Goal: Information Seeking & Learning: Find specific fact

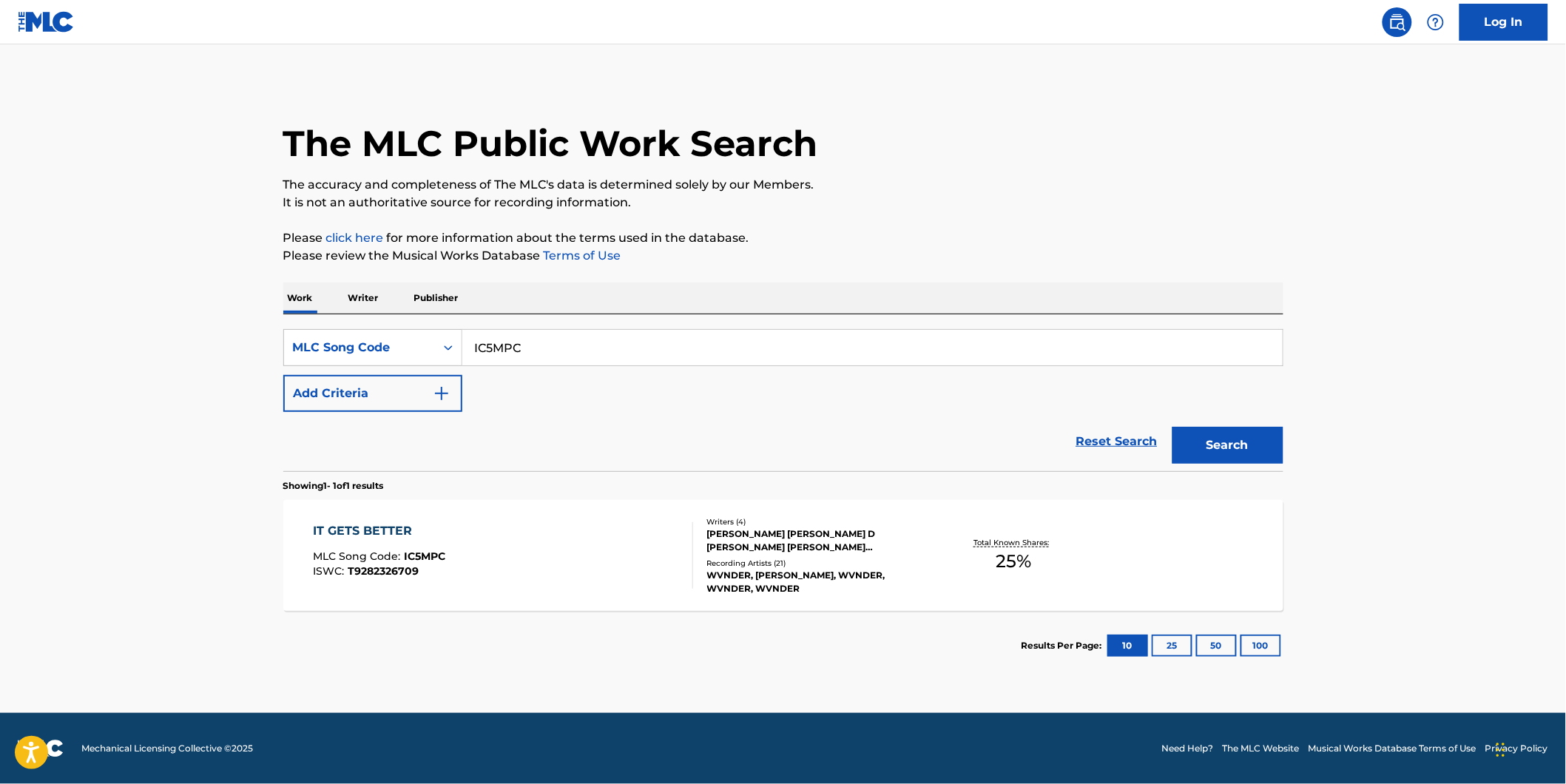
drag, startPoint x: 609, startPoint y: 348, endPoint x: 518, endPoint y: 341, distance: 91.3
click at [518, 341] on input "IC5MPC" at bounding box center [872, 347] width 820 height 35
click at [410, 341] on div "MLC Song Code" at bounding box center [359, 347] width 133 height 18
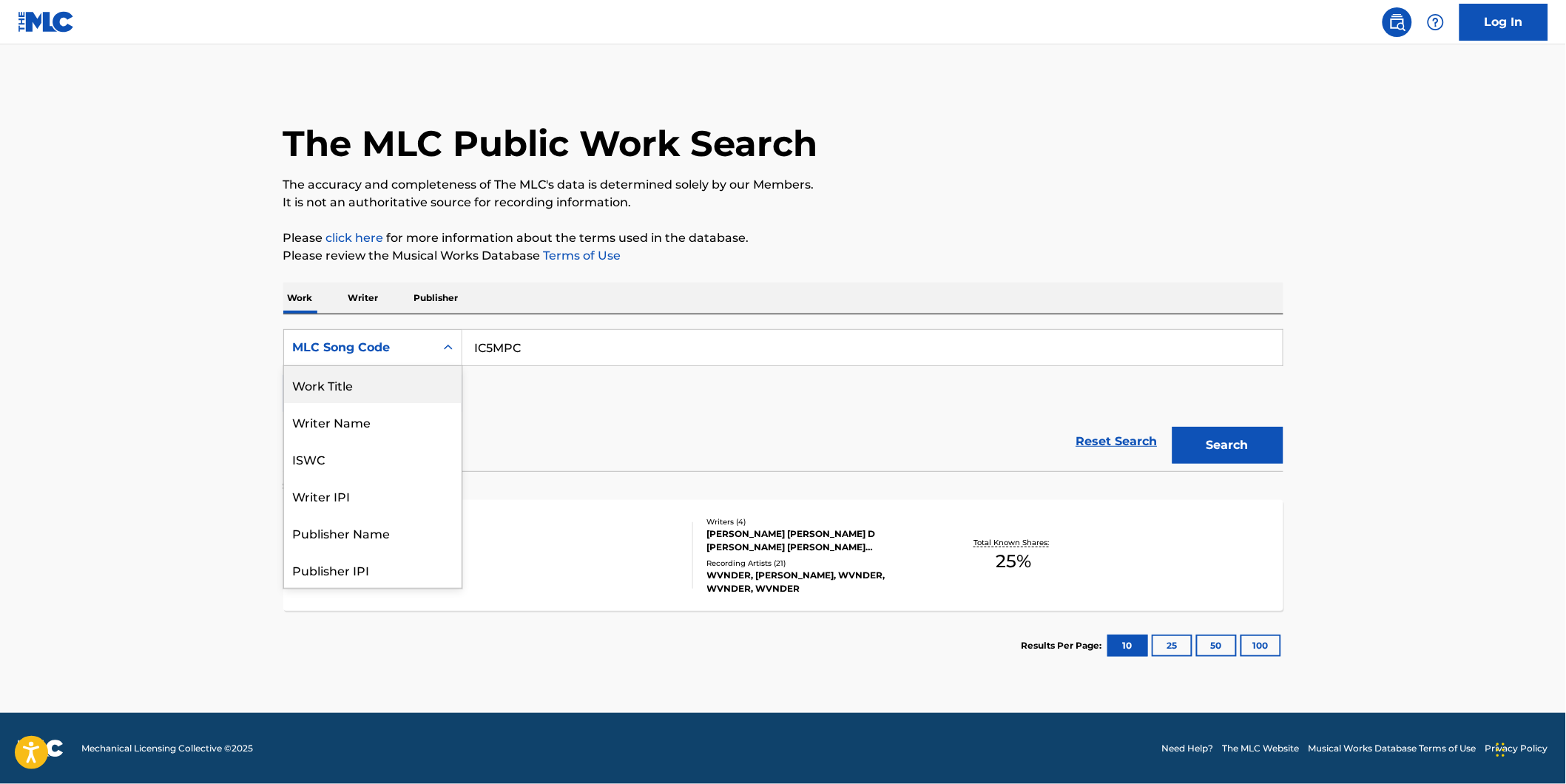
click at [387, 389] on div "Work Title" at bounding box center [372, 384] width 177 height 37
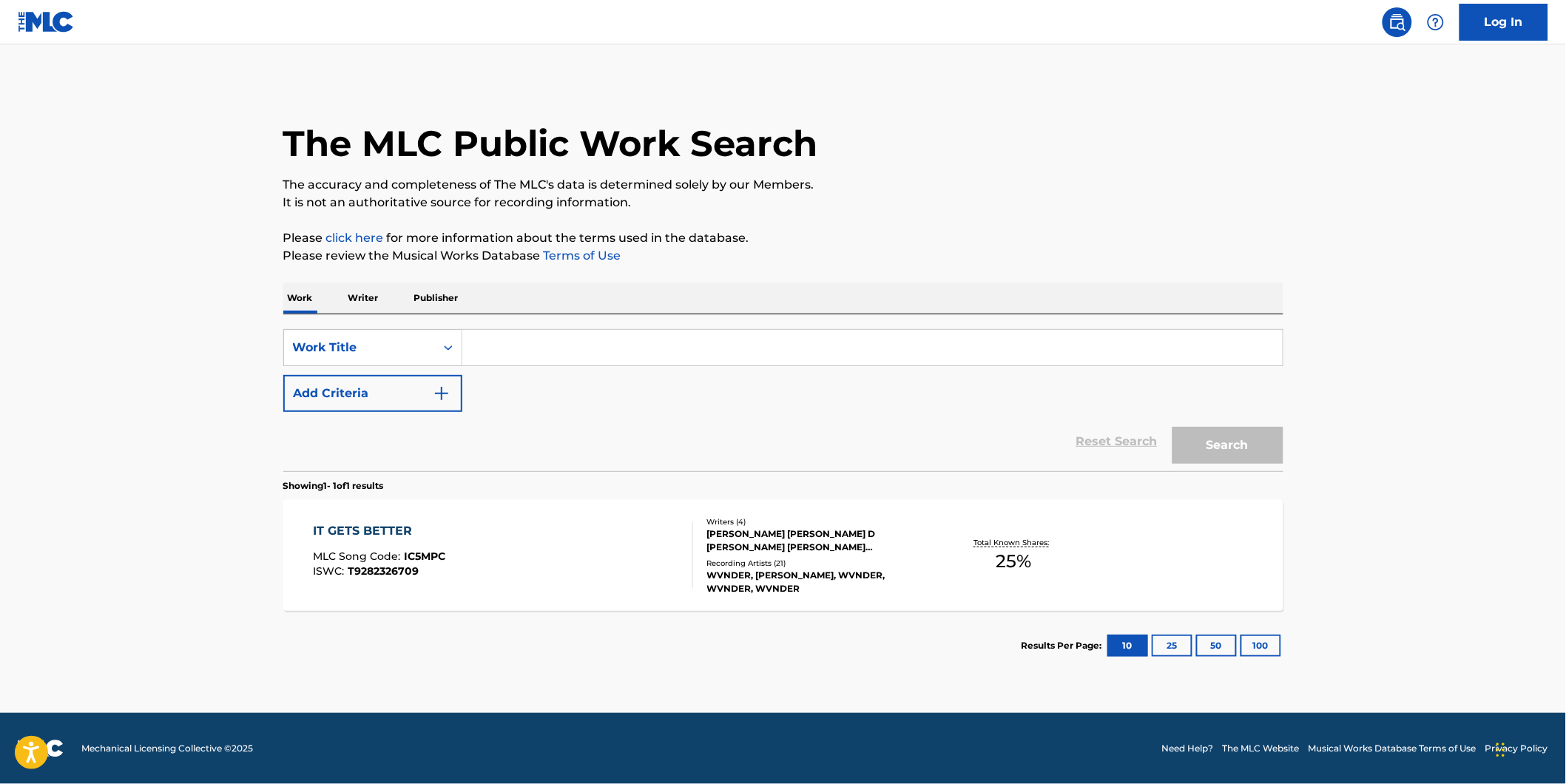
click at [514, 356] on input "Search Form" at bounding box center [872, 347] width 820 height 35
paste input "SPOTLESS MIND REIMAGINED"
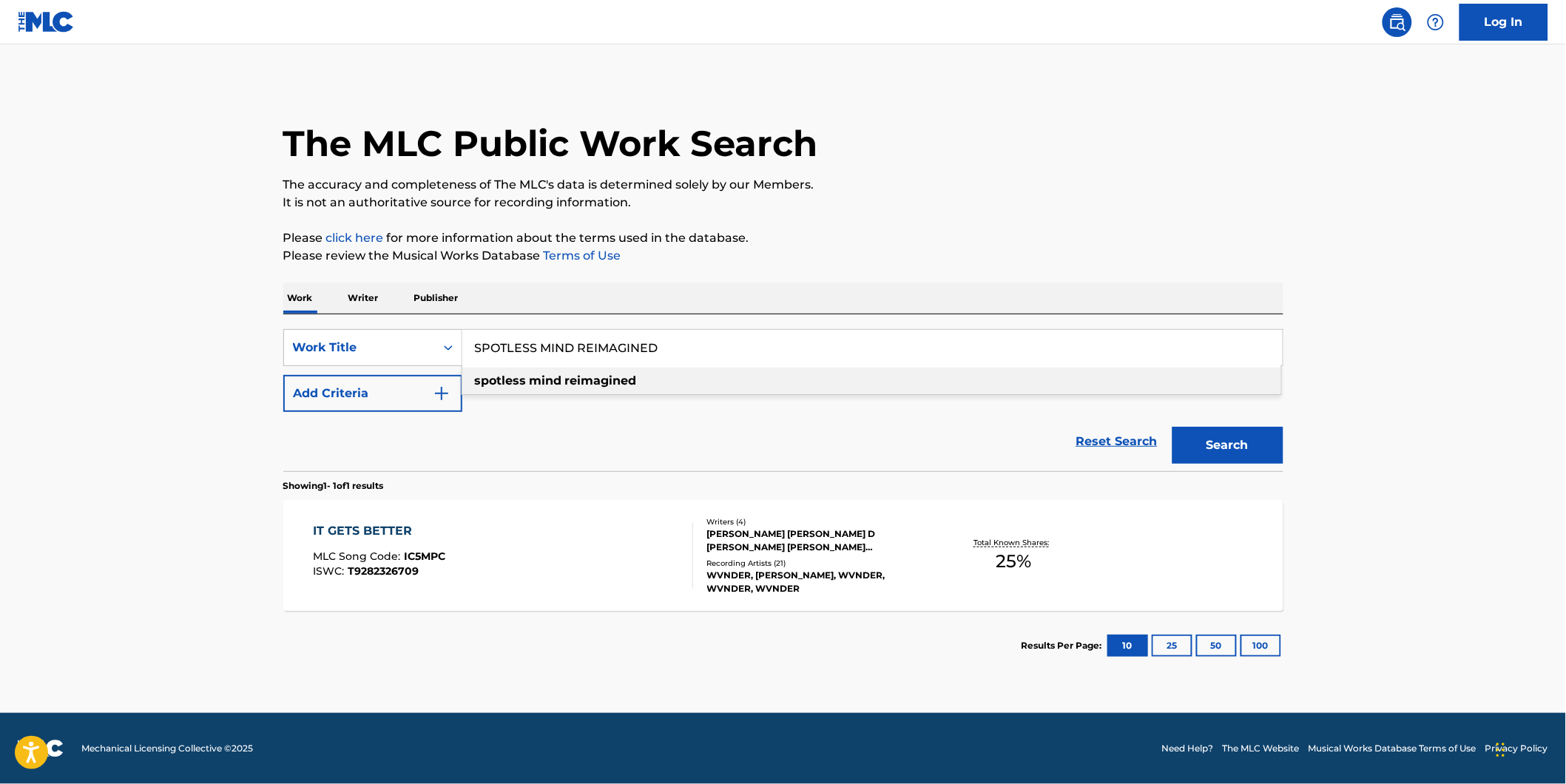
click at [620, 349] on input "SPOTLESS MIND REIMAGINED" at bounding box center [872, 347] width 820 height 35
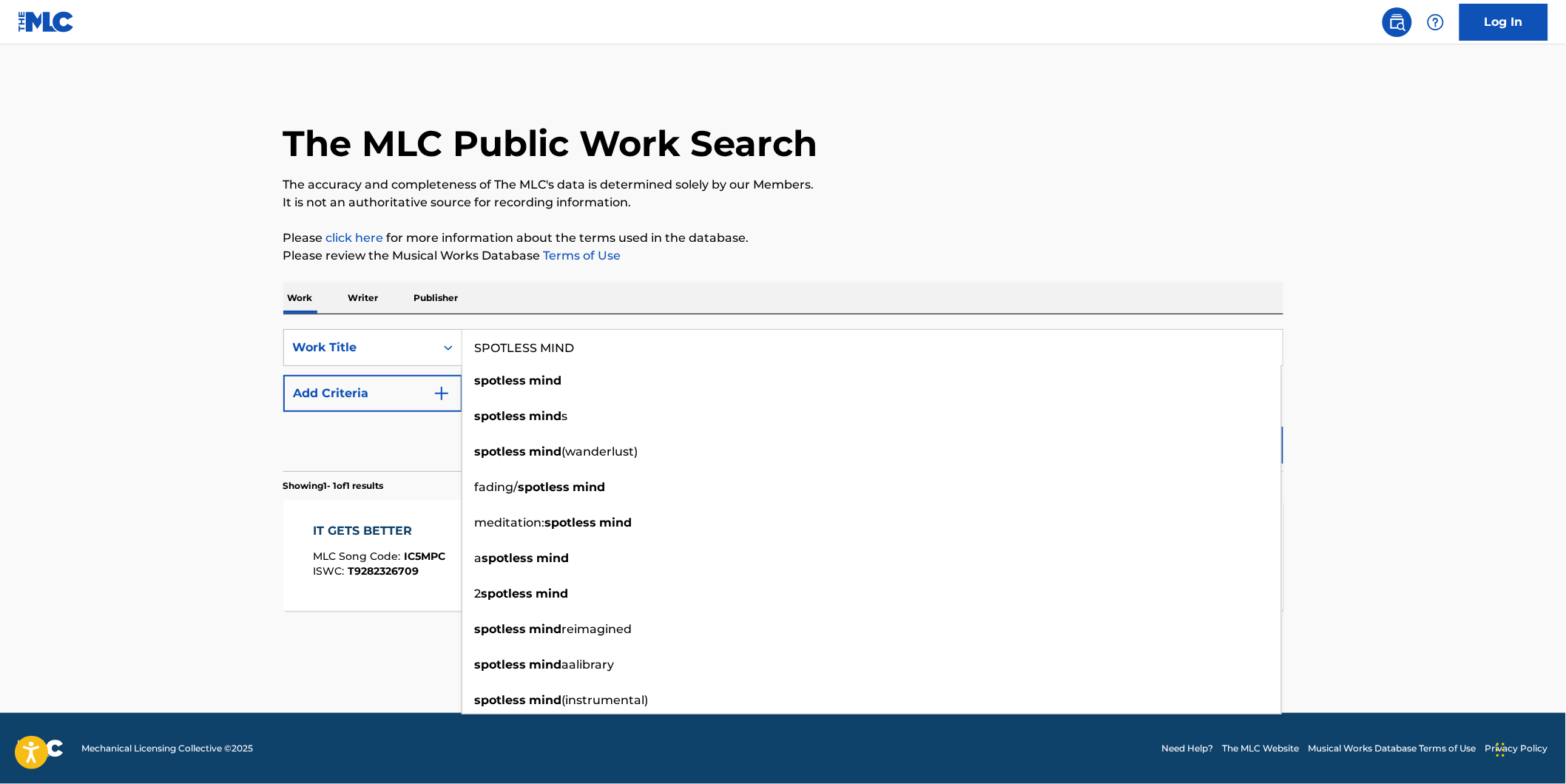
type input "SPOTLESS MIND"
click at [1041, 90] on div "The MLC Public Work Search" at bounding box center [783, 135] width 1000 height 108
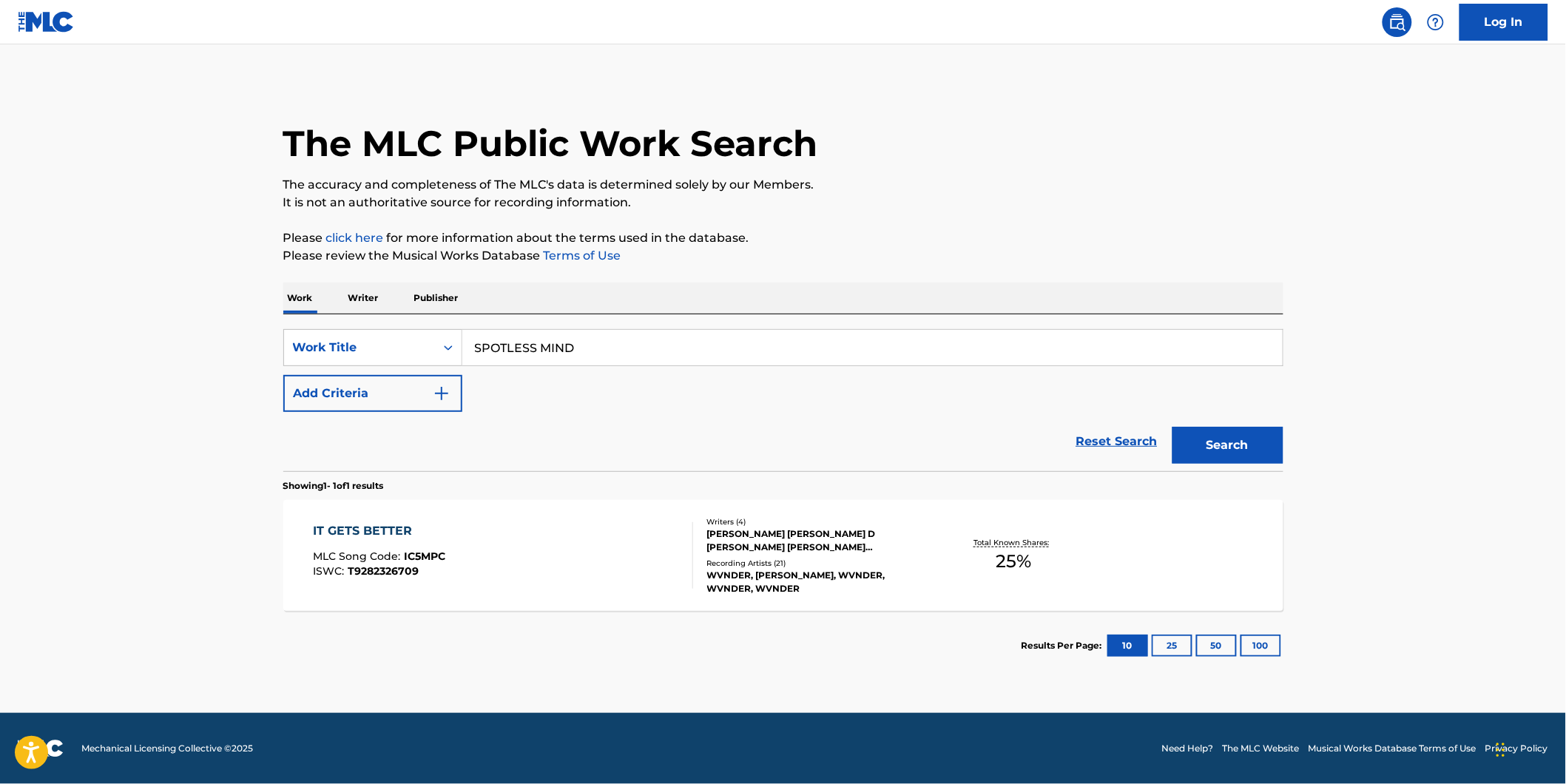
click at [346, 397] on button "Add Criteria" at bounding box center [373, 393] width 179 height 37
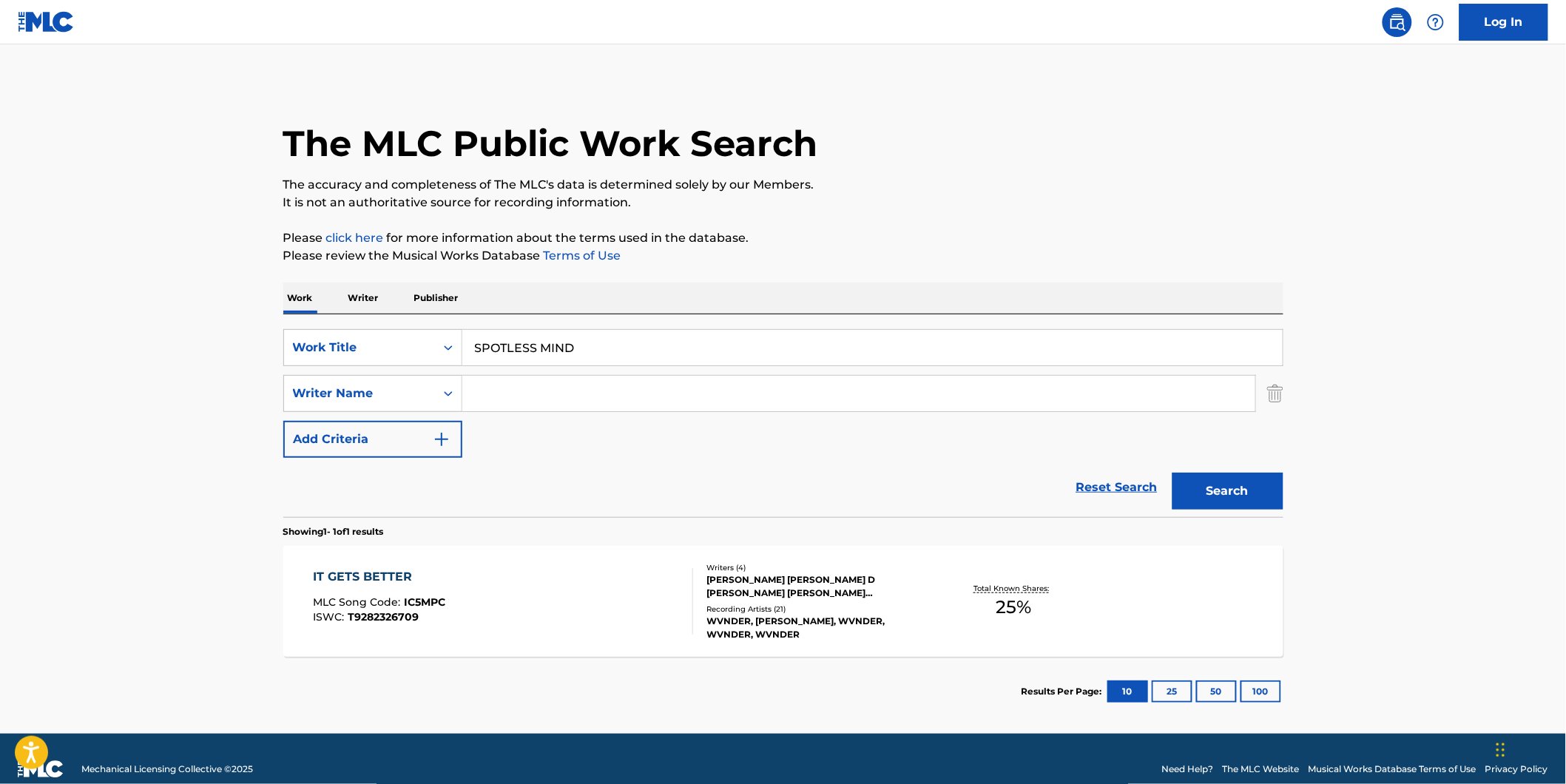
click at [499, 385] on input "Search Form" at bounding box center [858, 392] width 793 height 35
paste input "[PERSON_NAME] [PERSON_NAME]"
type input "[PERSON_NAME] [PERSON_NAME]"
click at [1173, 472] on button "Search" at bounding box center [1227, 490] width 111 height 37
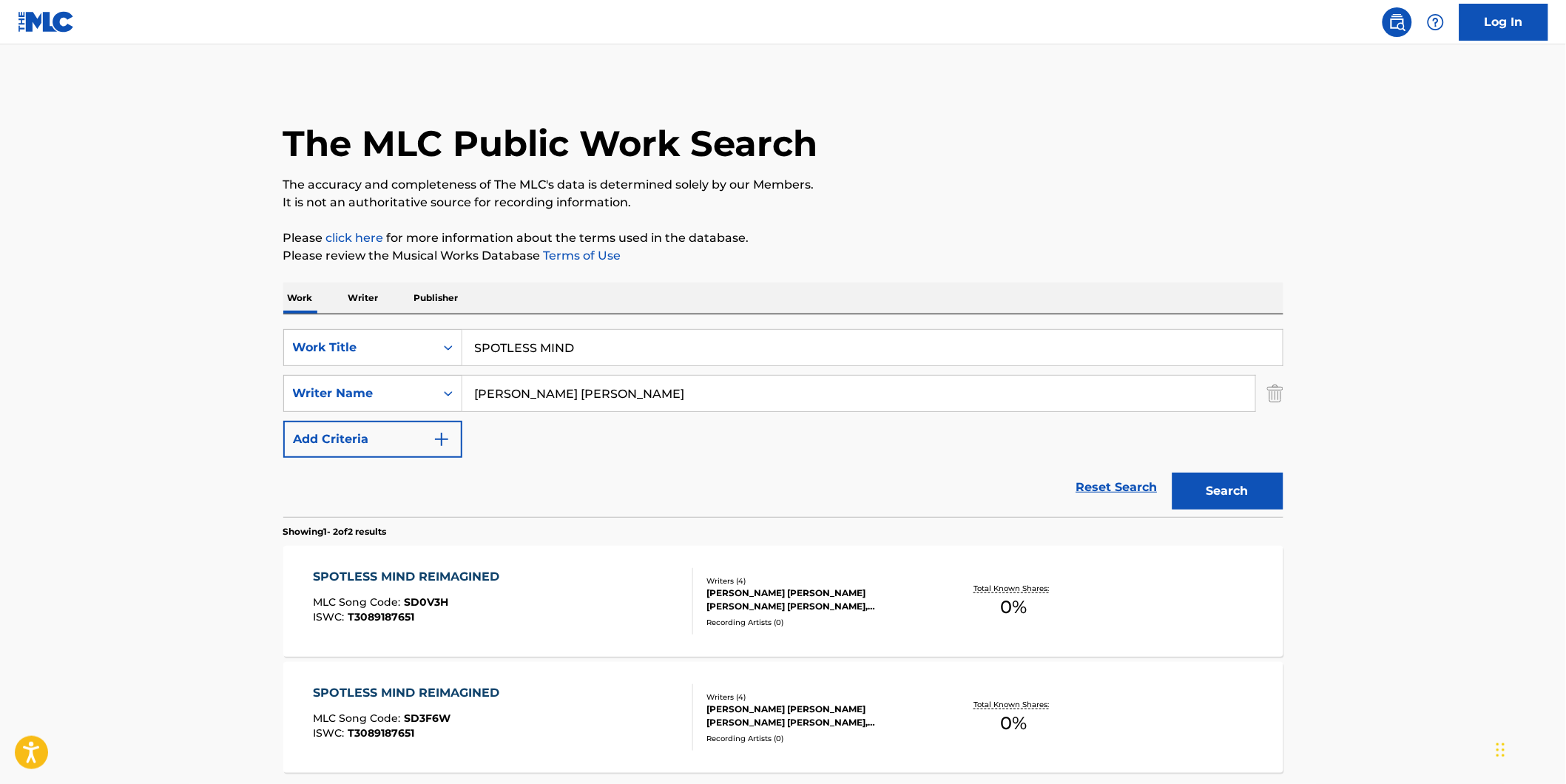
scroll to position [137, 0]
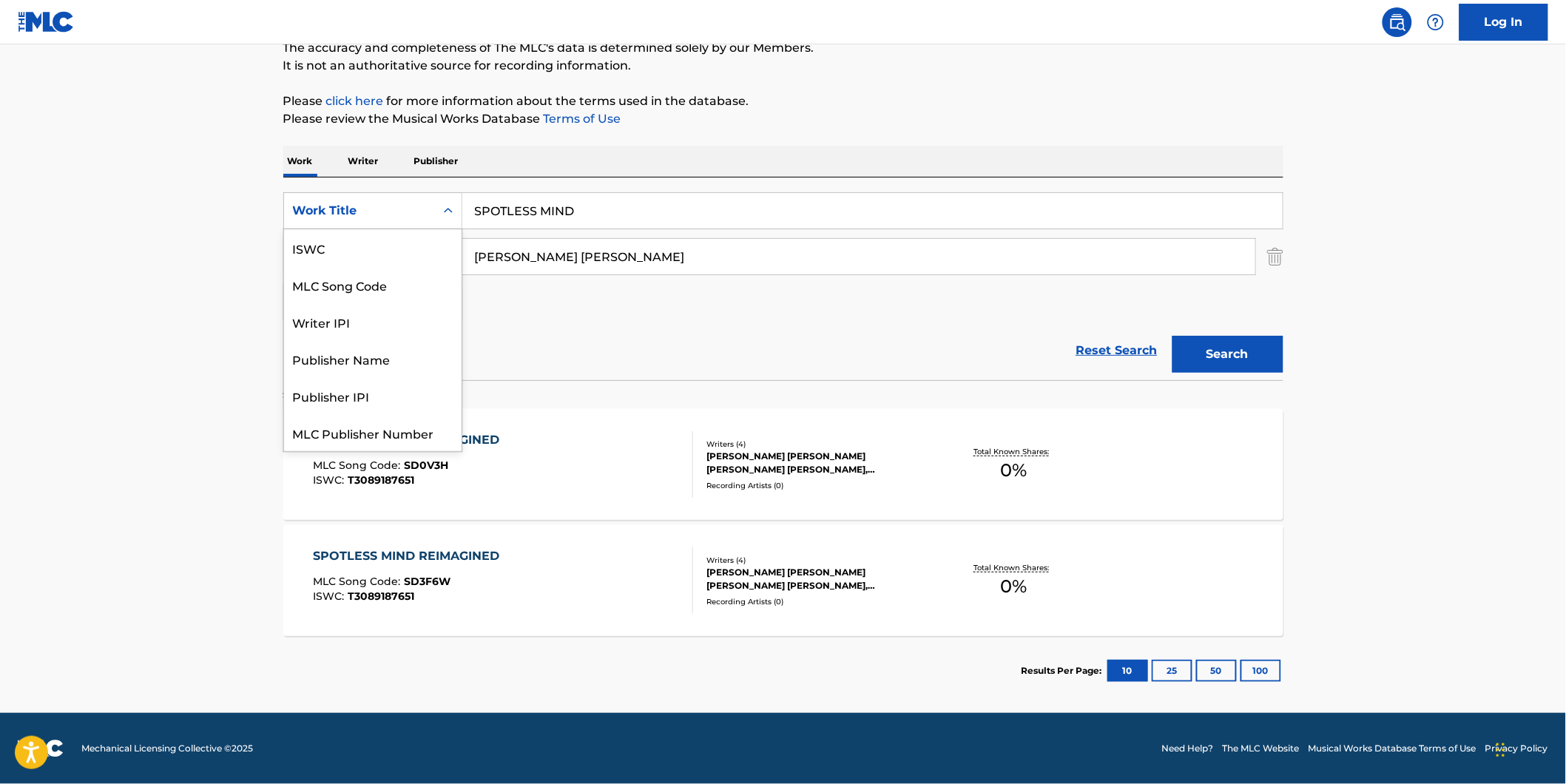
click at [364, 225] on div "Work Title" at bounding box center [373, 210] width 179 height 37
click at [396, 256] on div "MLC Song Code" at bounding box center [372, 248] width 177 height 37
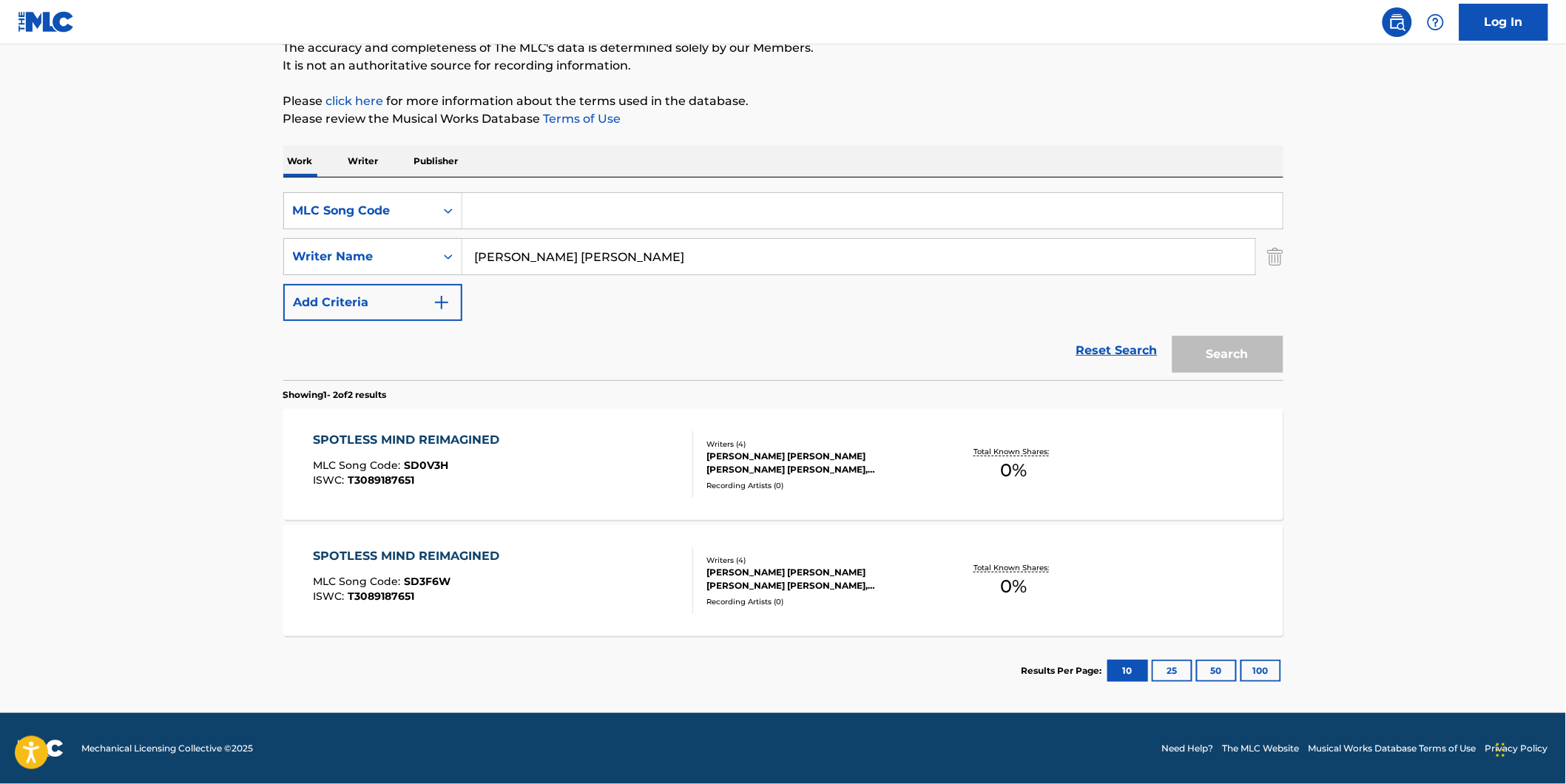
click at [1267, 262] on img "Search Form" at bounding box center [1275, 256] width 16 height 37
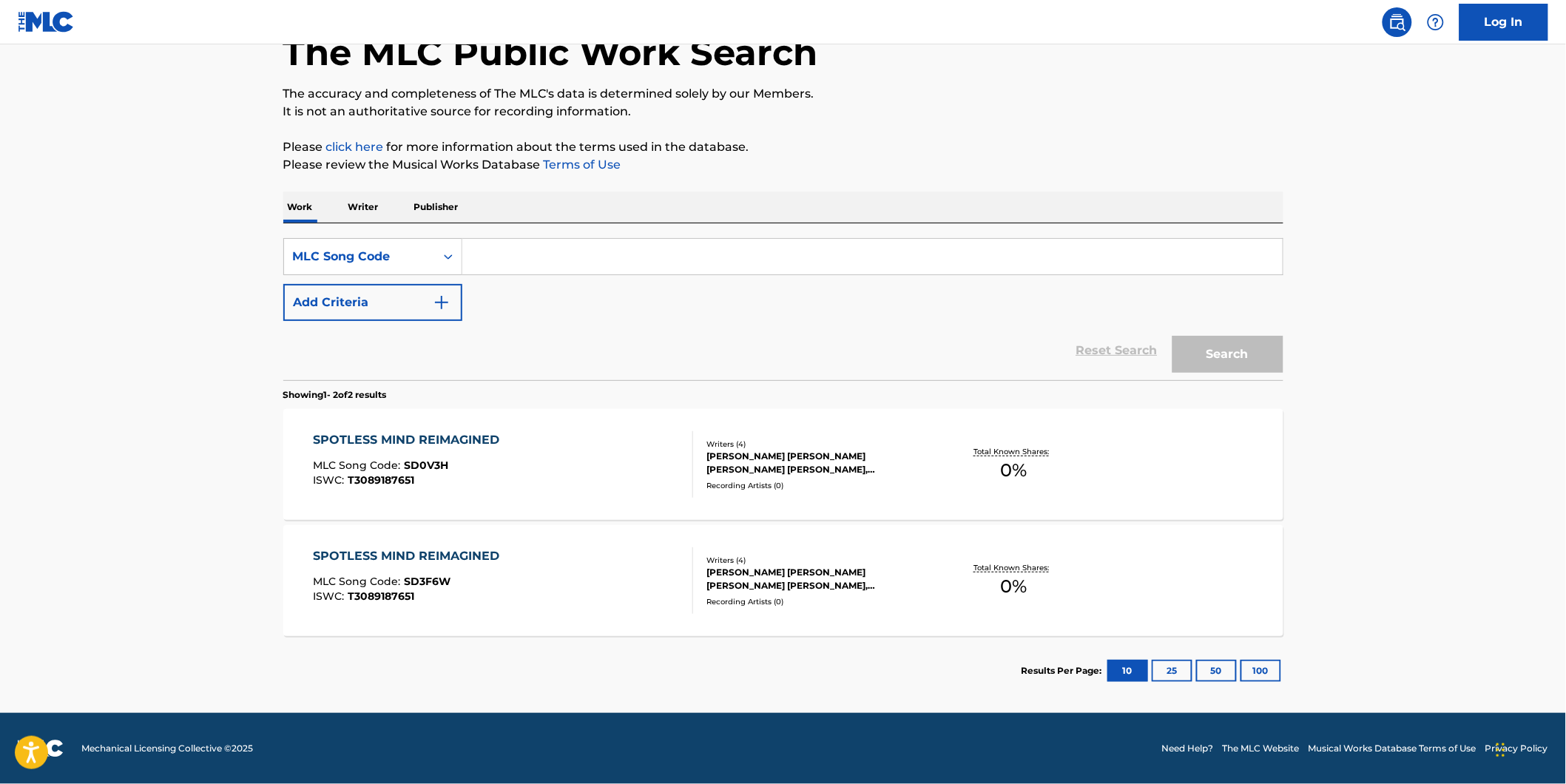
click at [821, 224] on div "SearchWithCriteriaae44025f-7ed3-4eb1-a619-7933b468d8d1 MLC Song Code Add Criter…" at bounding box center [783, 302] width 1000 height 157
click at [814, 232] on div "SearchWithCriteriaae44025f-7ed3-4eb1-a619-7933b468d8d1 MLC Song Code Add Criter…" at bounding box center [783, 302] width 1000 height 157
click at [810, 254] on input "Search Form" at bounding box center [872, 256] width 820 height 35
paste input "SVBQQ6"
type input "SVBQQ6"
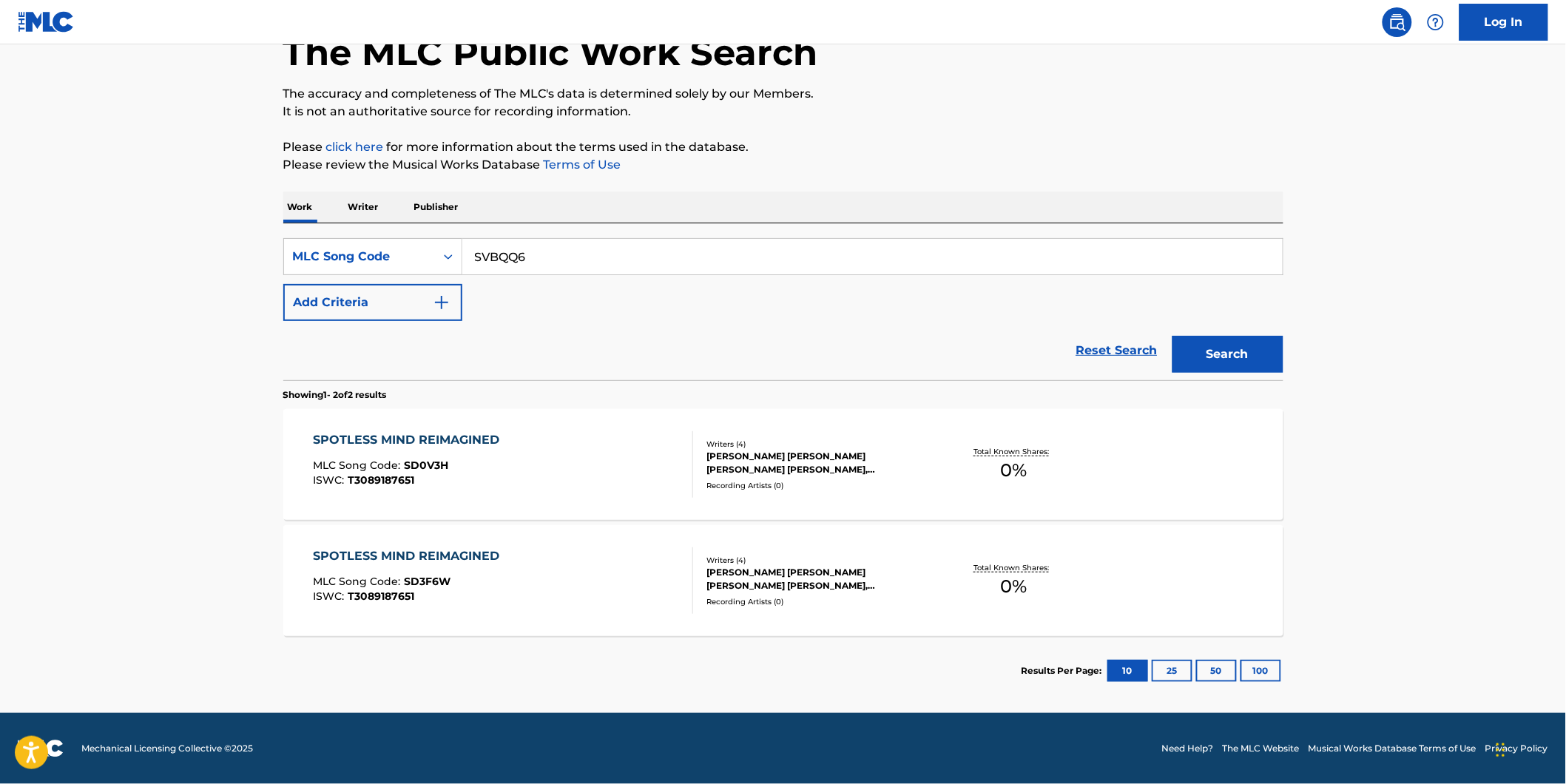
click at [1173, 336] on button "Search" at bounding box center [1227, 354] width 111 height 37
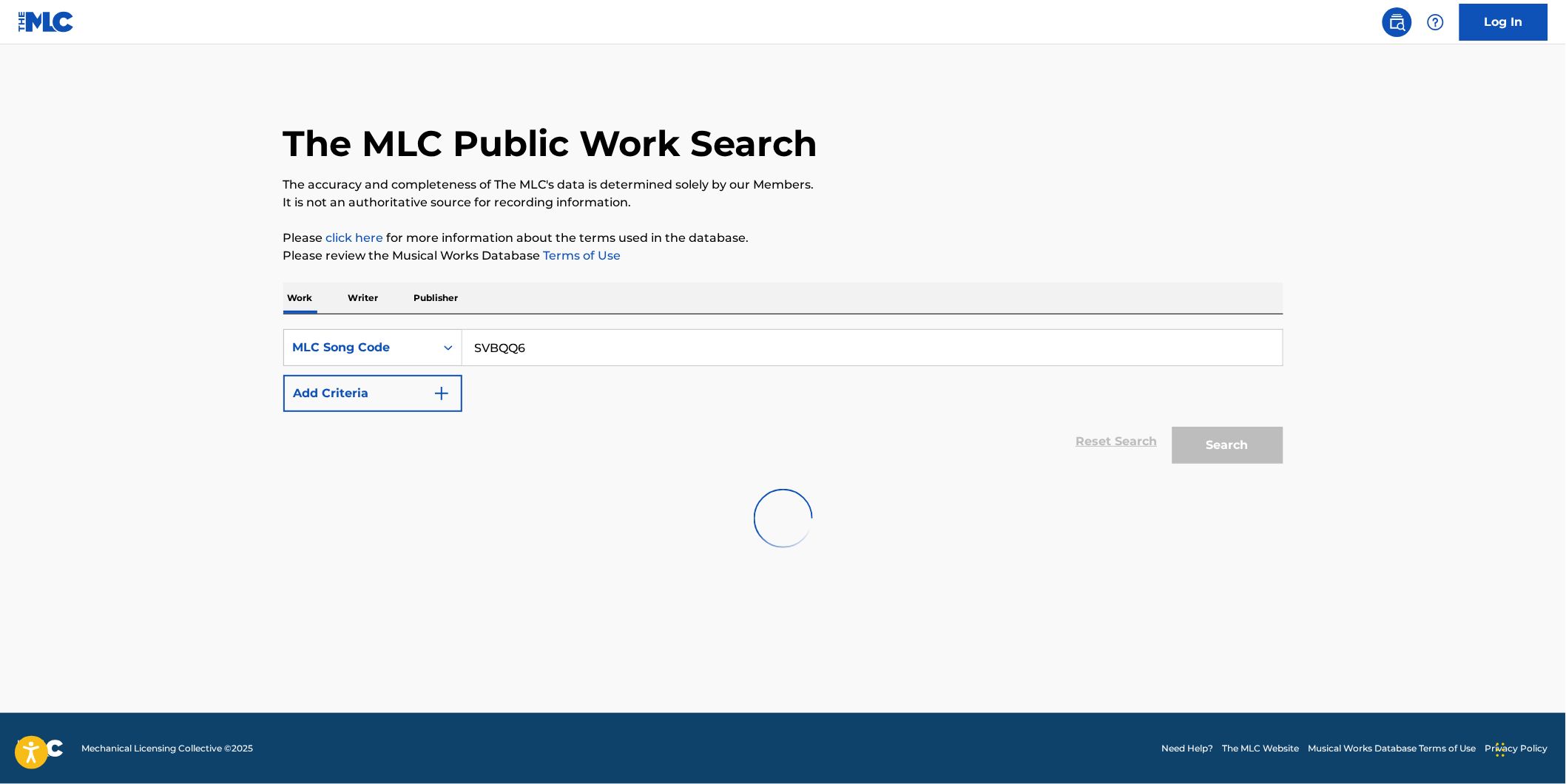
scroll to position [0, 0]
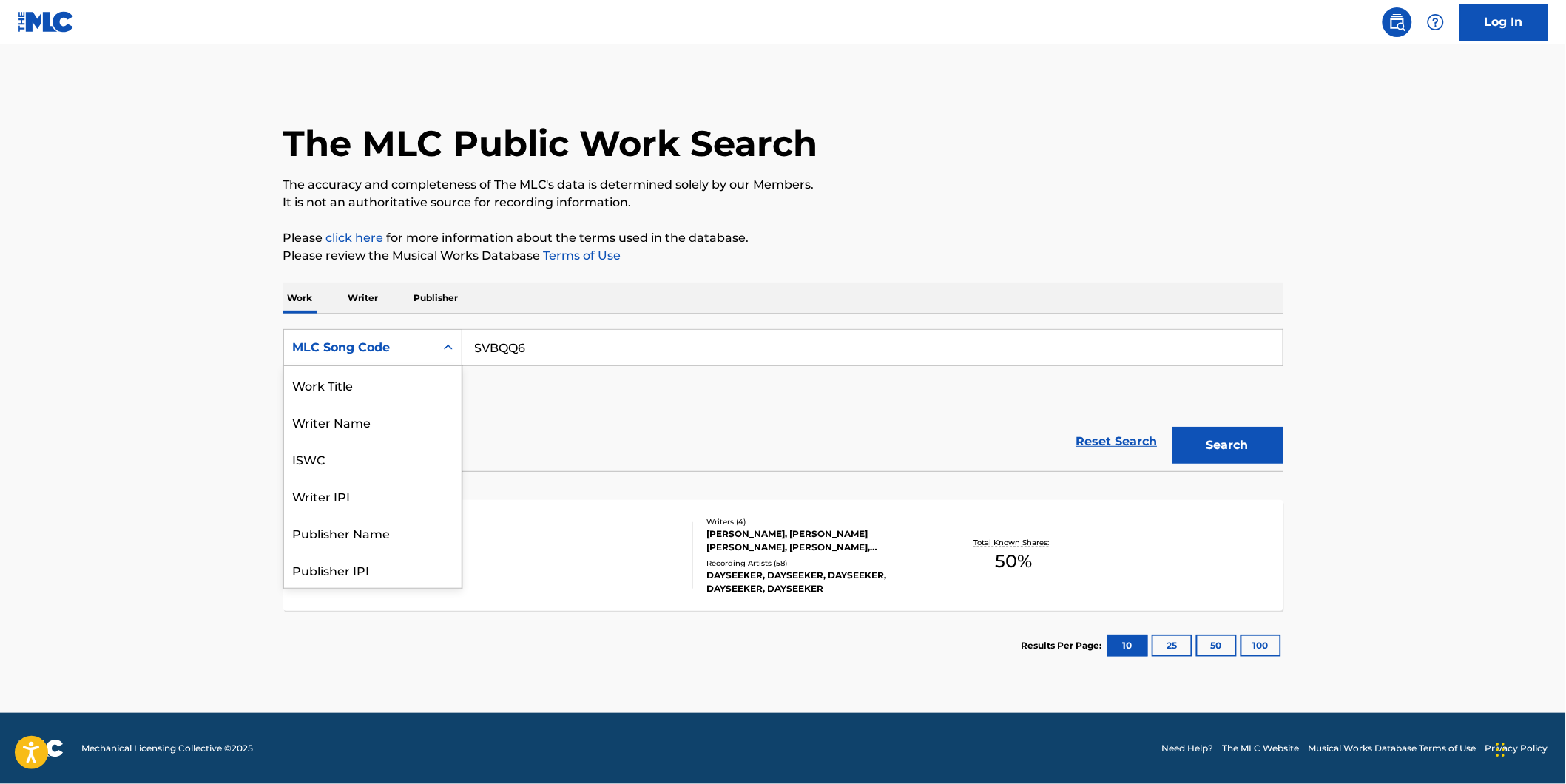
click at [405, 349] on div "MLC Song Code" at bounding box center [359, 347] width 133 height 18
click at [397, 387] on div "Work Title" at bounding box center [372, 384] width 177 height 37
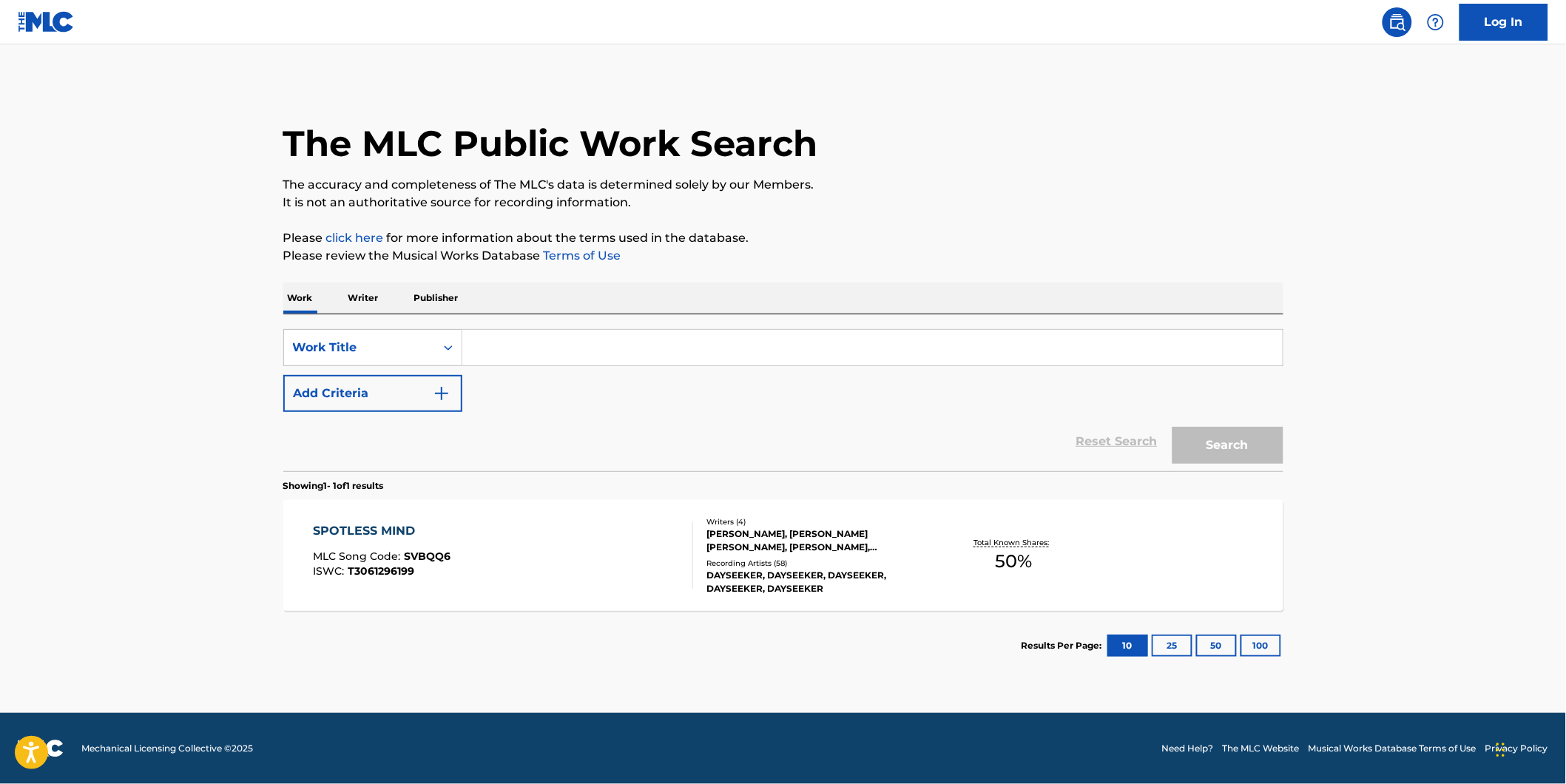
click at [537, 351] on input "Search Form" at bounding box center [872, 347] width 820 height 35
paste input "Atomic Heart"
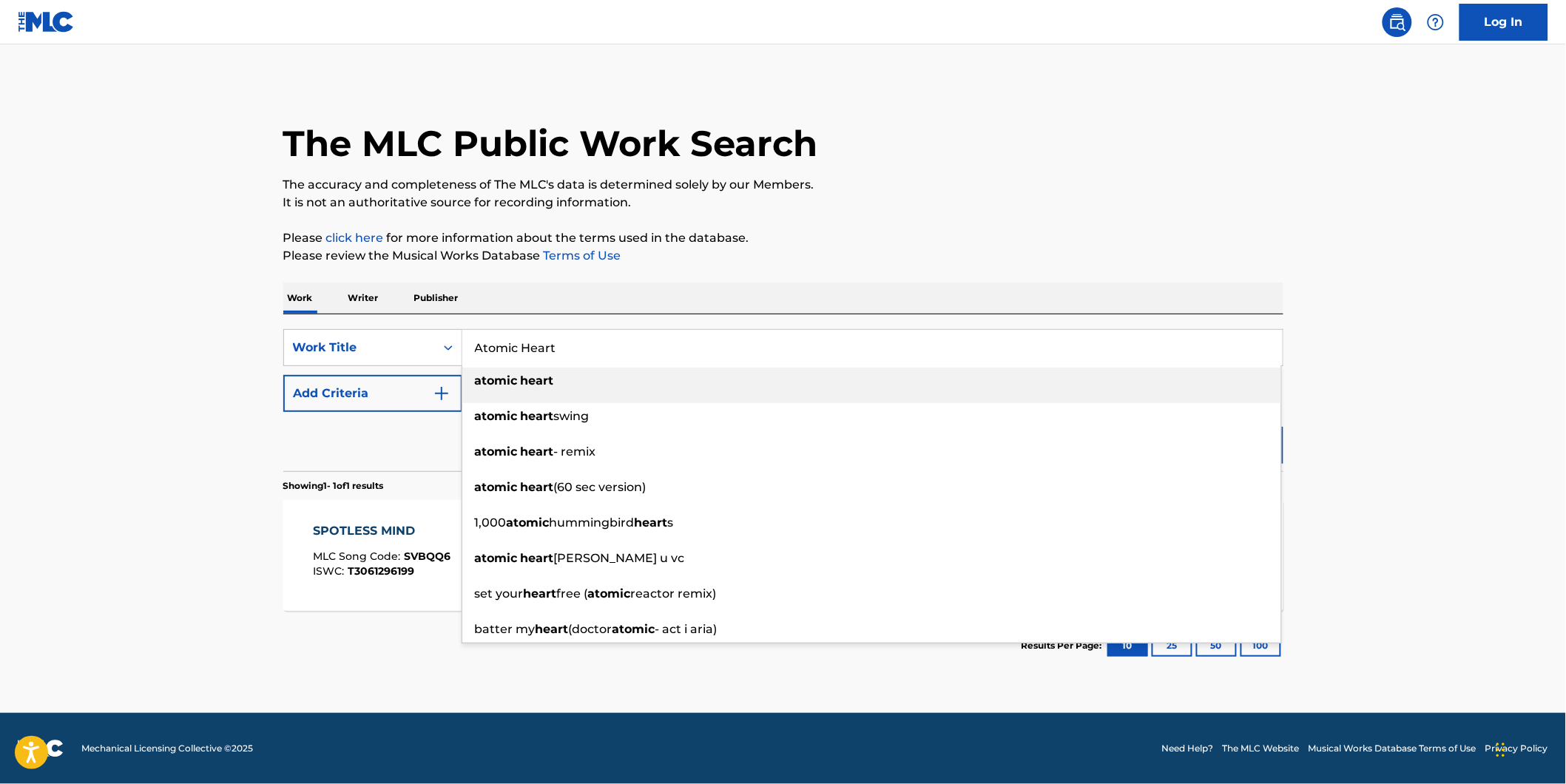
click at [177, 370] on main "The MLC Public Work Search The accuracy and completeness of The MLC's data is d…" at bounding box center [783, 379] width 1566 height 668
paste input "[DEMOGRAPHIC_DATA]"
drag, startPoint x: 572, startPoint y: 354, endPoint x: 241, endPoint y: 378, distance: 331.9
click at [349, 353] on div "SearchWithCriteriae474d689-317e-4122-9f12-076e25e3f9a0 Work Title Atomic Heart …" at bounding box center [783, 347] width 1000 height 37
type input "[DEMOGRAPHIC_DATA]"
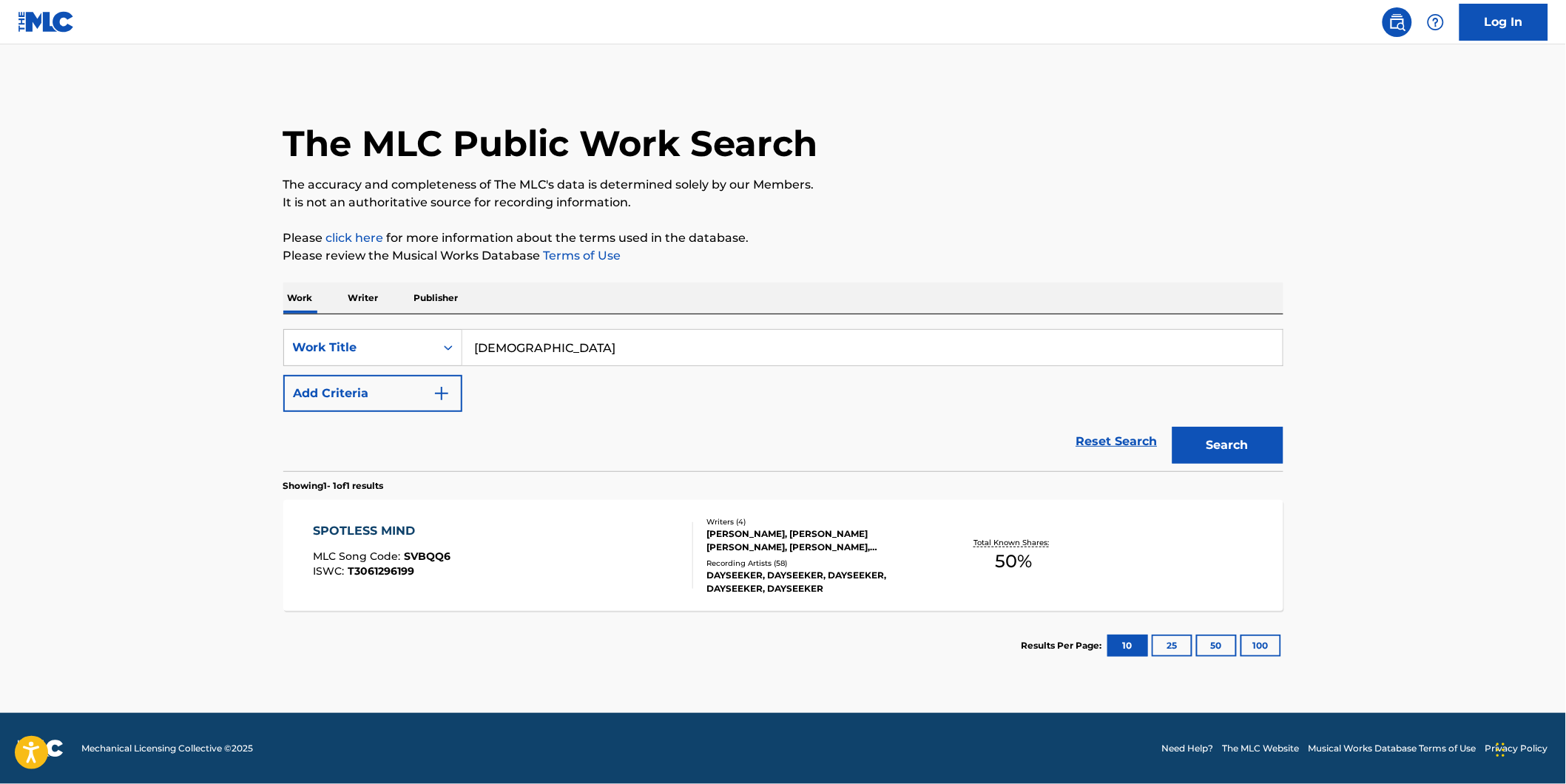
click at [67, 389] on main "The MLC Public Work Search The accuracy and completeness of The MLC's data is d…" at bounding box center [783, 379] width 1566 height 668
click at [346, 402] on button "Add Criteria" at bounding box center [373, 393] width 179 height 37
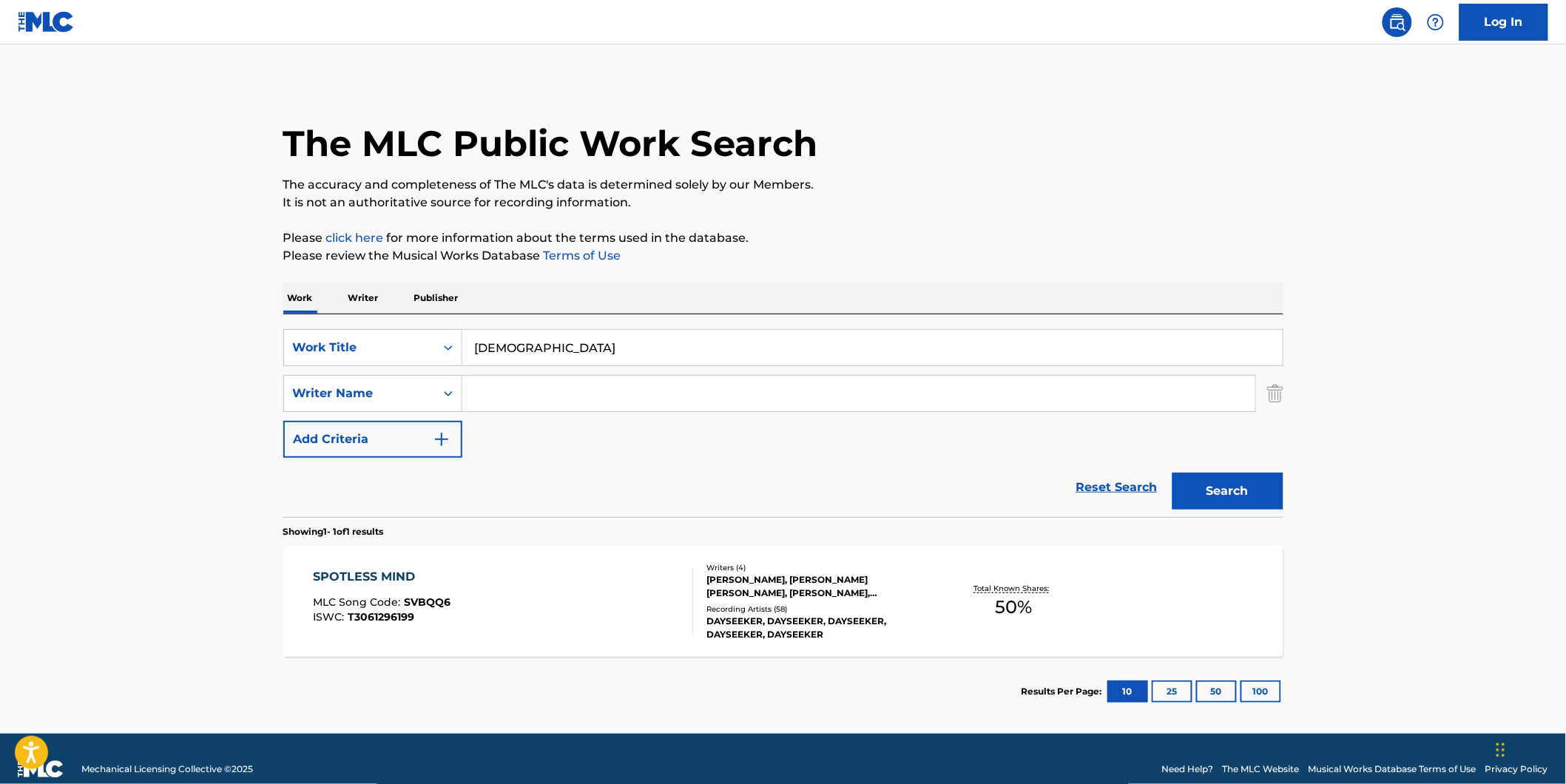
click at [526, 391] on input "Search Form" at bounding box center [858, 392] width 793 height 35
paste input "[PERSON_NAME]"
type input "[PERSON_NAME]"
click at [1173, 472] on button "Search" at bounding box center [1227, 490] width 111 height 37
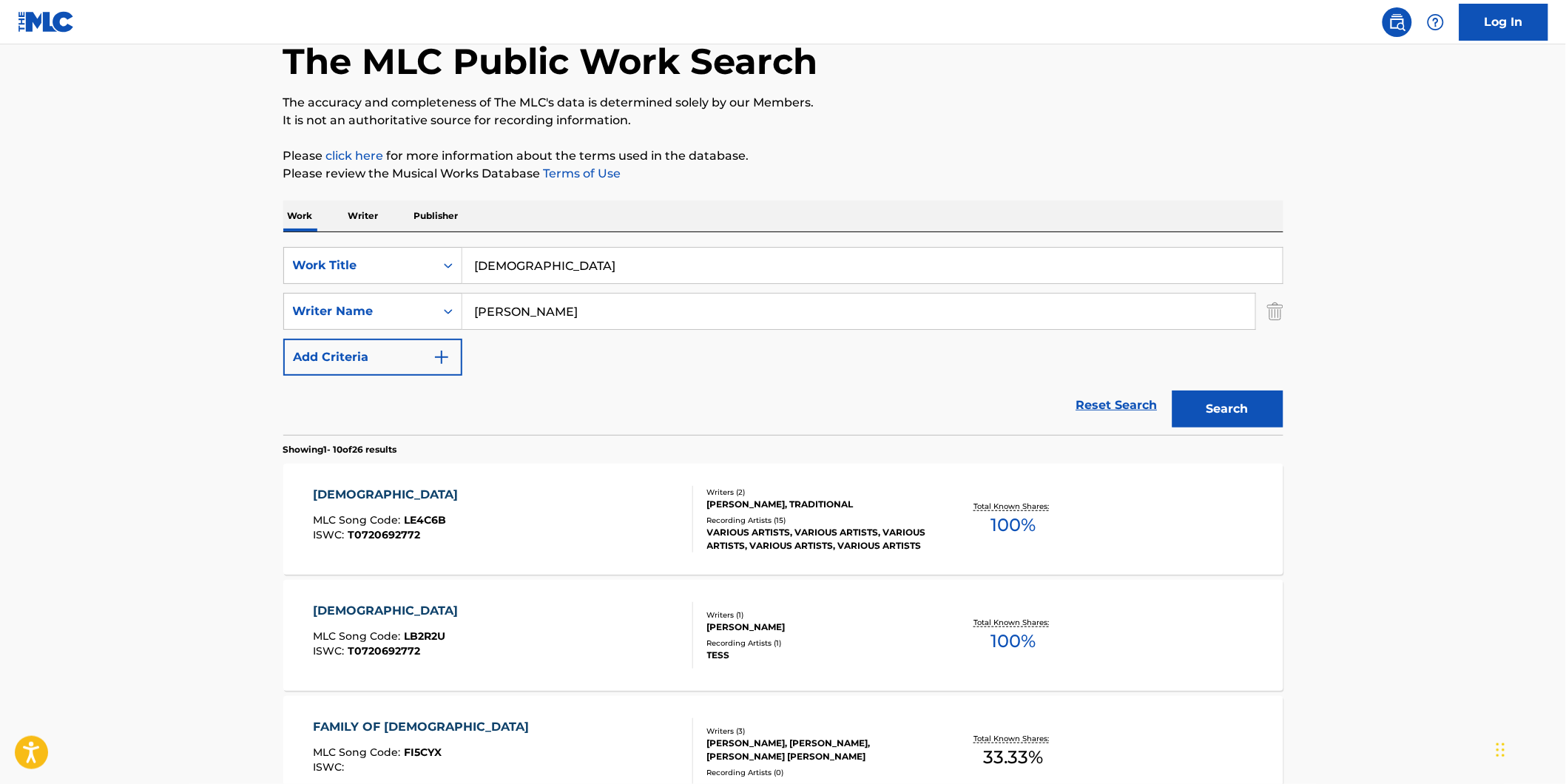
scroll to position [165, 0]
